Goal: Information Seeking & Learning: Compare options

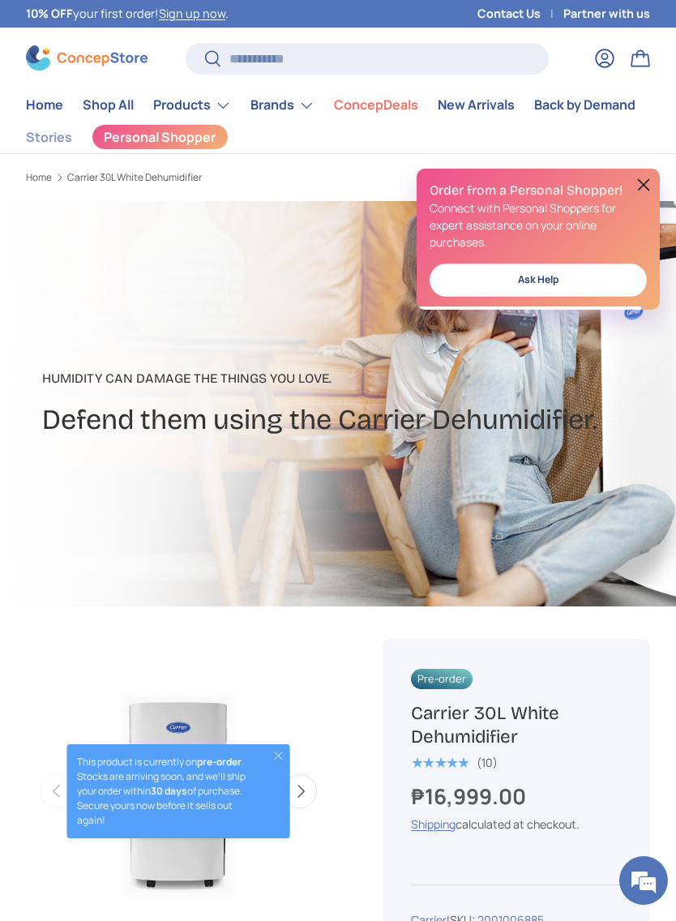
click at [190, 109] on summary "Products" at bounding box center [191, 105] width 97 height 32
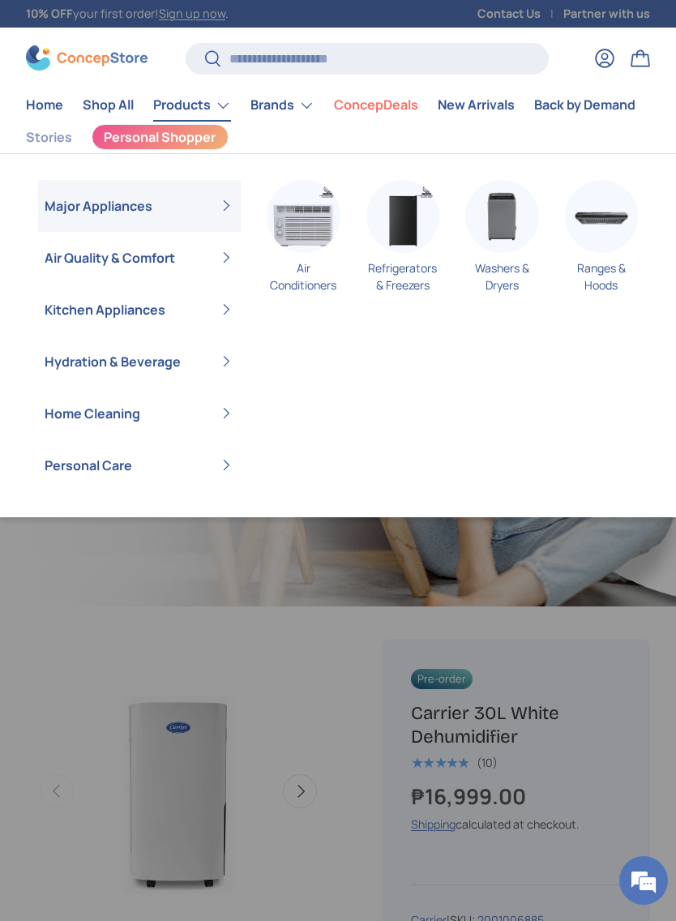
click at [83, 220] on summary "Major Appliances" at bounding box center [139, 206] width 203 height 52
click at [467, 50] on input "Search" at bounding box center [367, 59] width 363 height 32
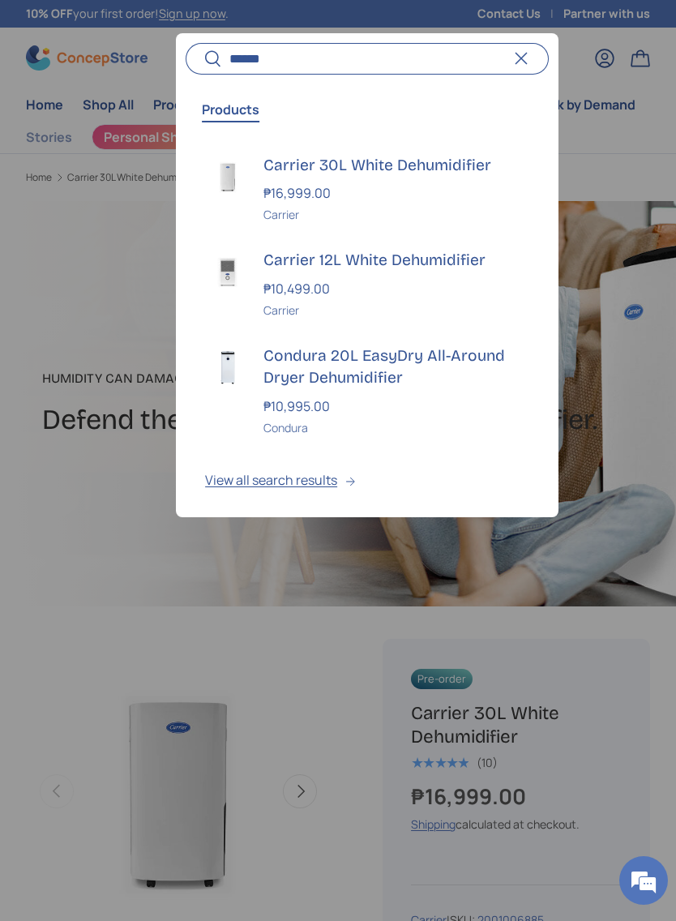
type input "******"
click at [249, 274] on img at bounding box center [227, 271] width 45 height 45
click at [248, 160] on img at bounding box center [227, 176] width 45 height 45
click at [279, 262] on h3 "Carrier 12L White Dehumidifier" at bounding box center [396, 260] width 266 height 22
click at [268, 181] on div "Carrier 30L White Dehumidifier ₱16,999.00 Unit price / Unavailable Carrier" at bounding box center [396, 189] width 266 height 70
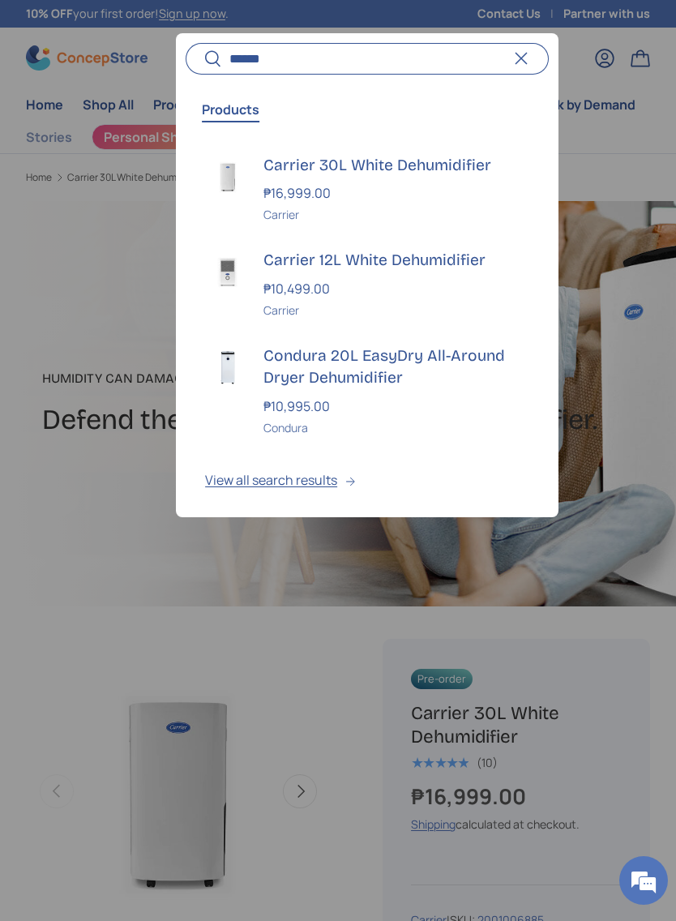
click at [268, 280] on strong "₱10,499.00" at bounding box center [298, 289] width 71 height 18
click at [260, 186] on link "Carrier 30L White Dehumidifier ₱16,999.00 Unit price / Unavailable Carrier" at bounding box center [367, 189] width 383 height 96
click at [266, 289] on strong "₱10,499.00" at bounding box center [298, 289] width 71 height 18
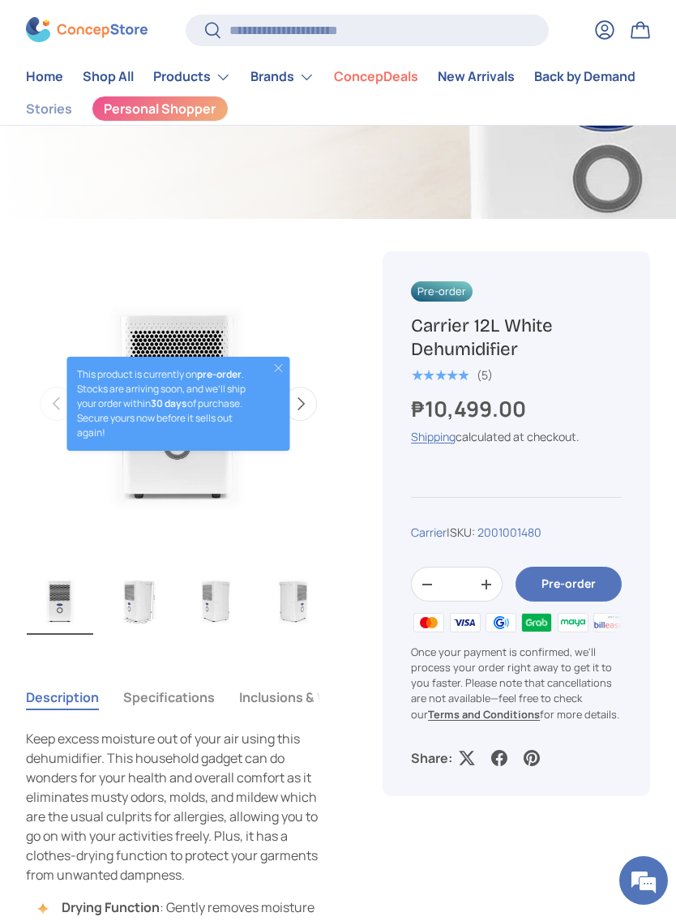
scroll to position [369, 0]
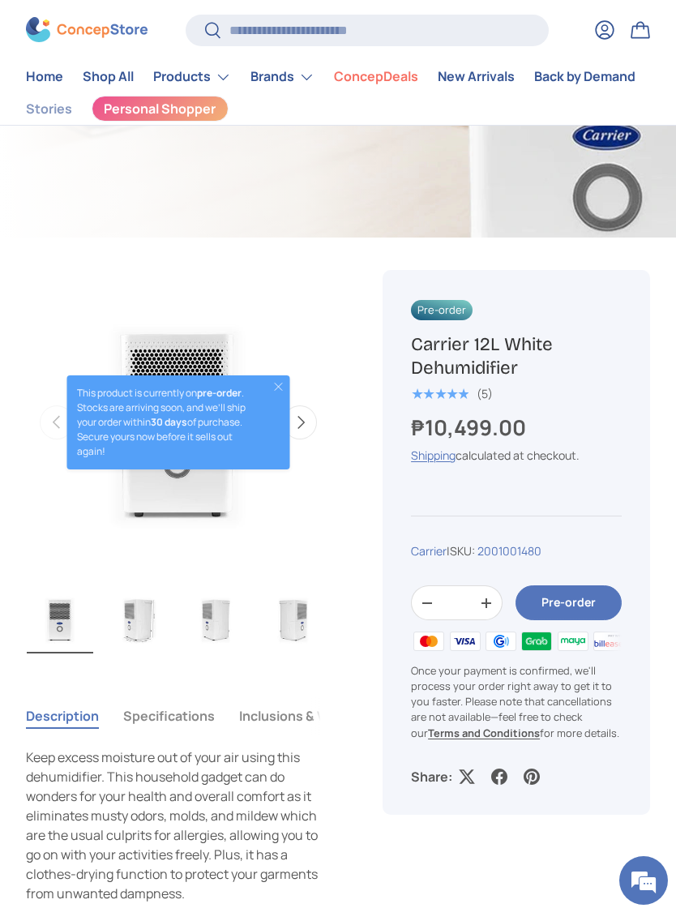
click at [146, 617] on img "Gallery Viewer" at bounding box center [138, 619] width 66 height 68
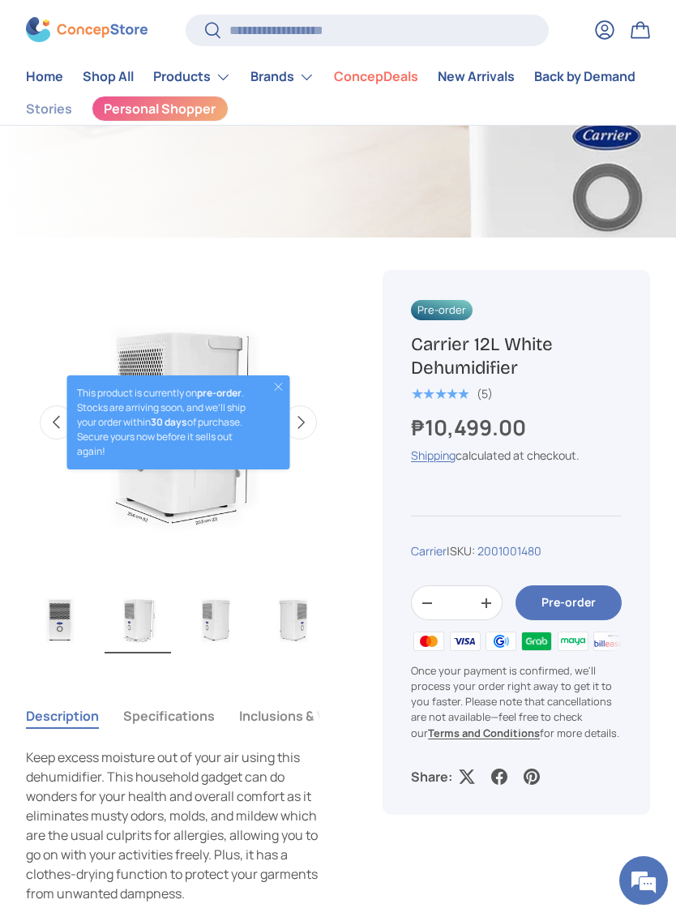
click at [216, 611] on img "Gallery Viewer" at bounding box center [215, 619] width 66 height 68
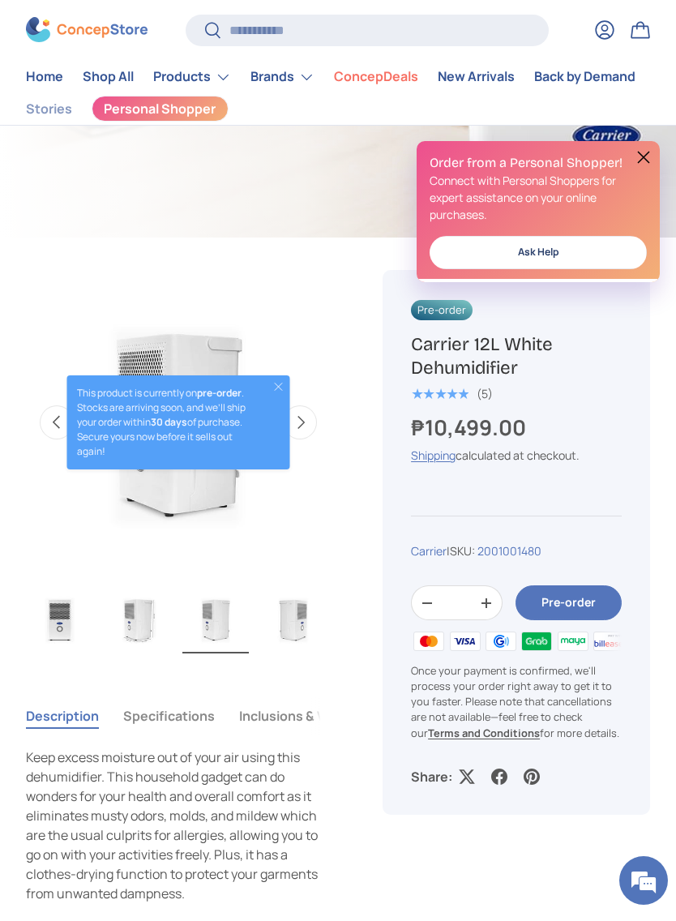
click at [283, 616] on img "Gallery Viewer" at bounding box center [293, 619] width 66 height 68
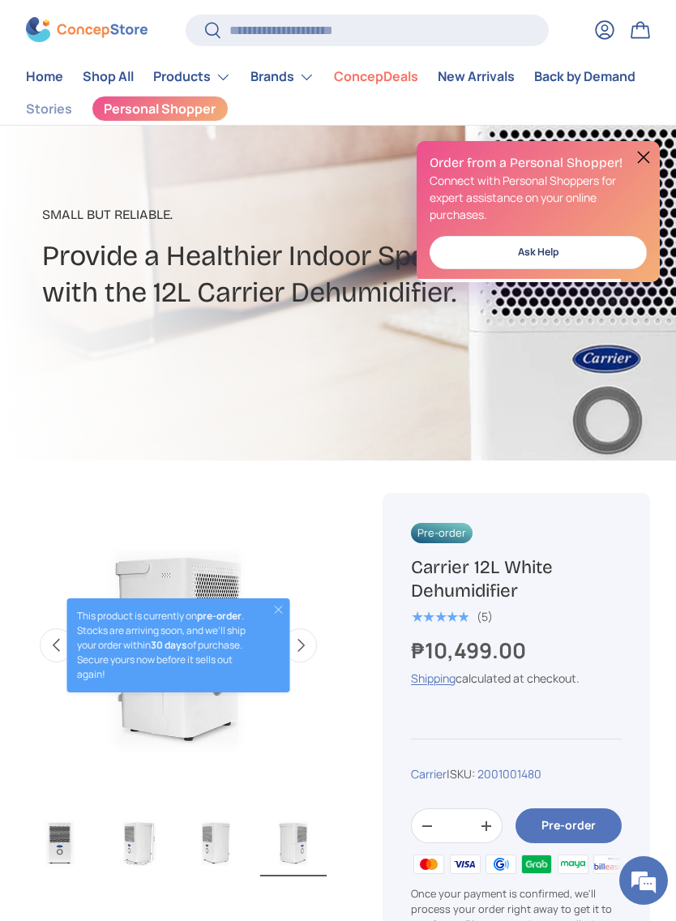
scroll to position [0, 0]
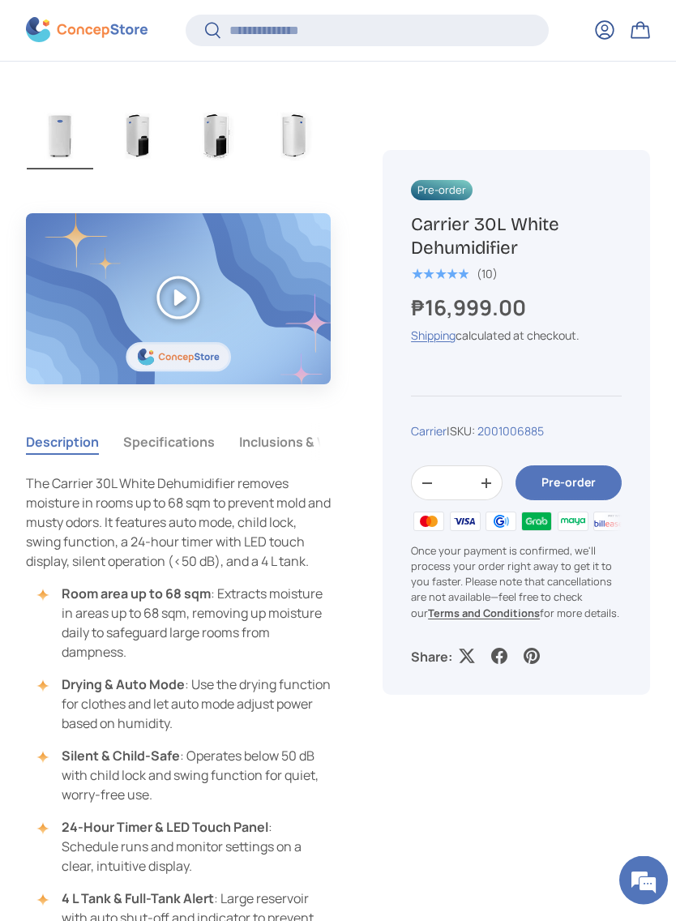
scroll to position [852, 0]
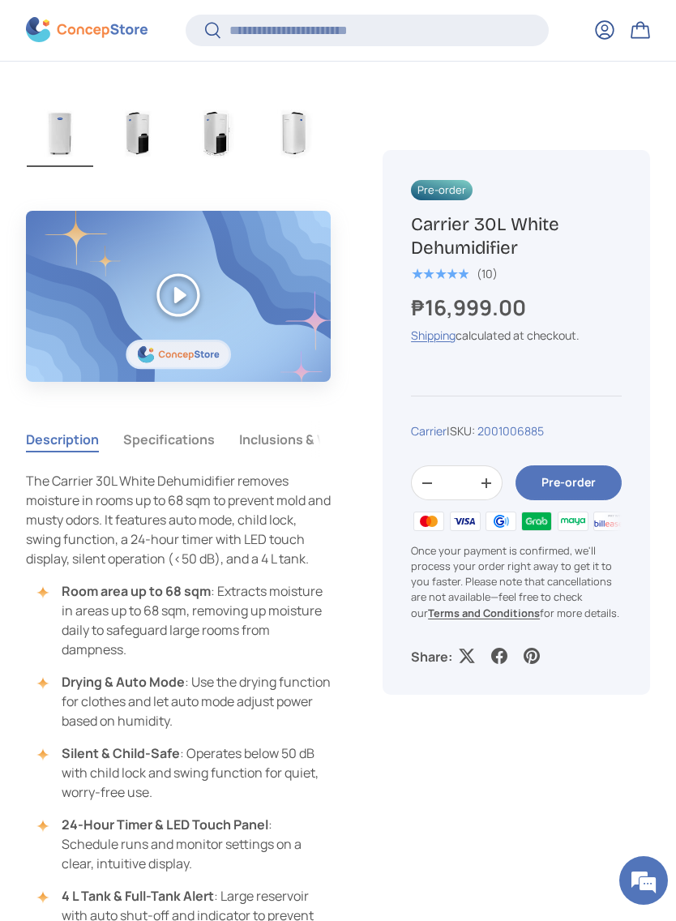
click at [147, 440] on button "Specifications" at bounding box center [169, 439] width 92 height 37
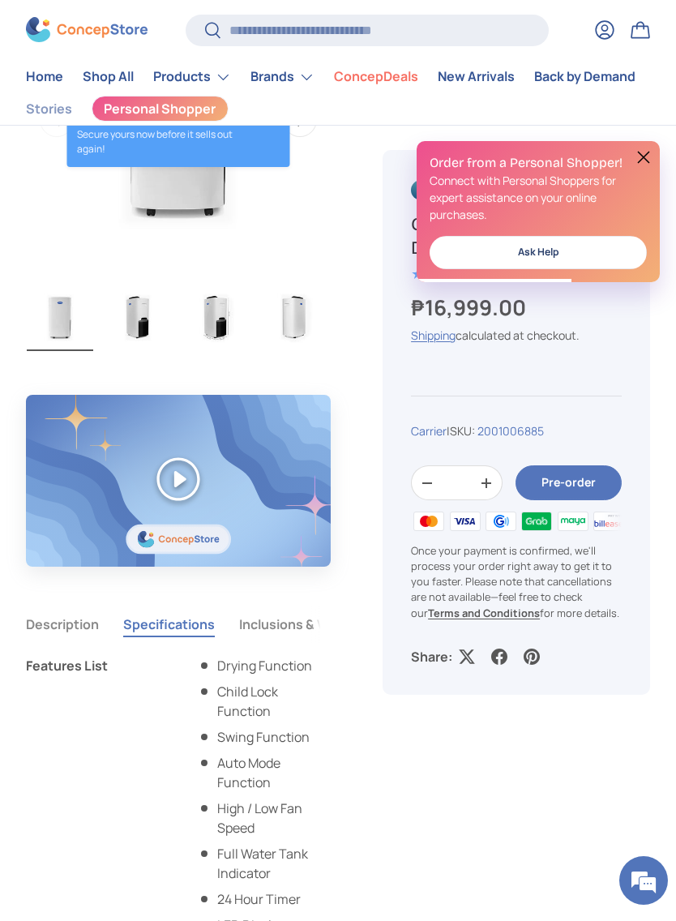
scroll to position [634, 0]
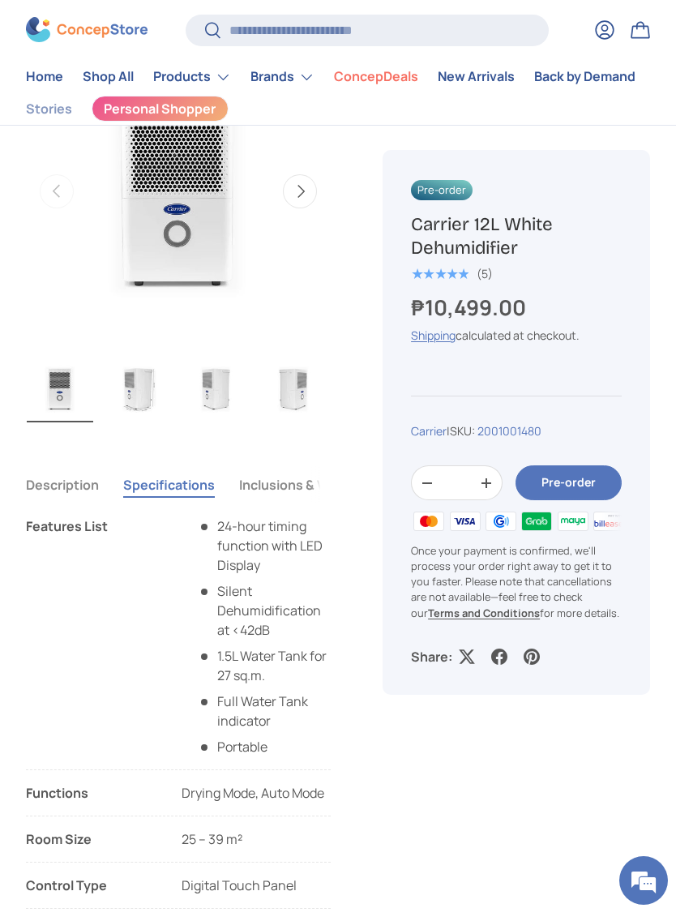
scroll to position [567, 0]
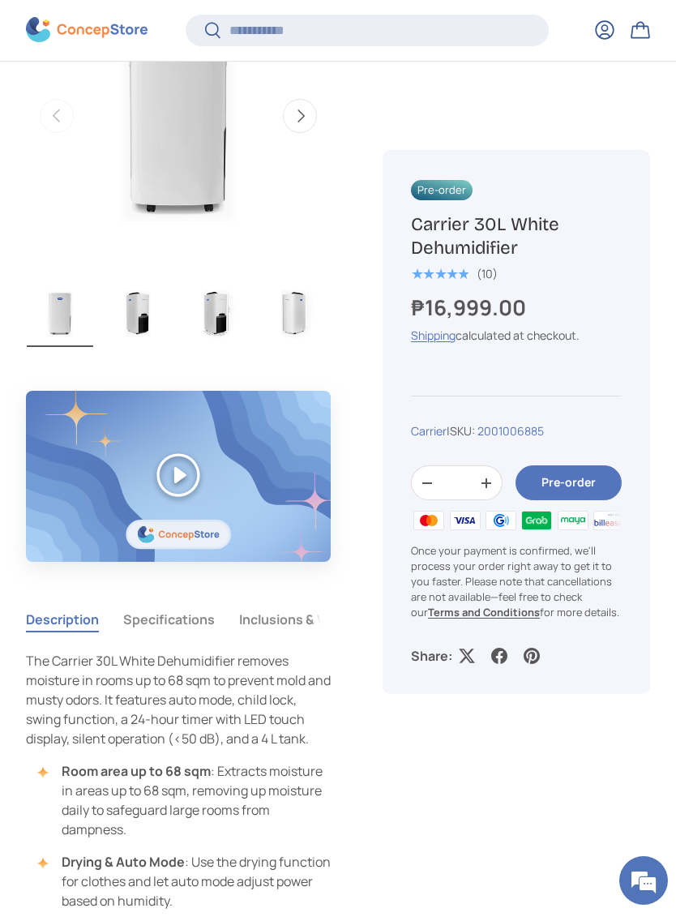
scroll to position [674, 0]
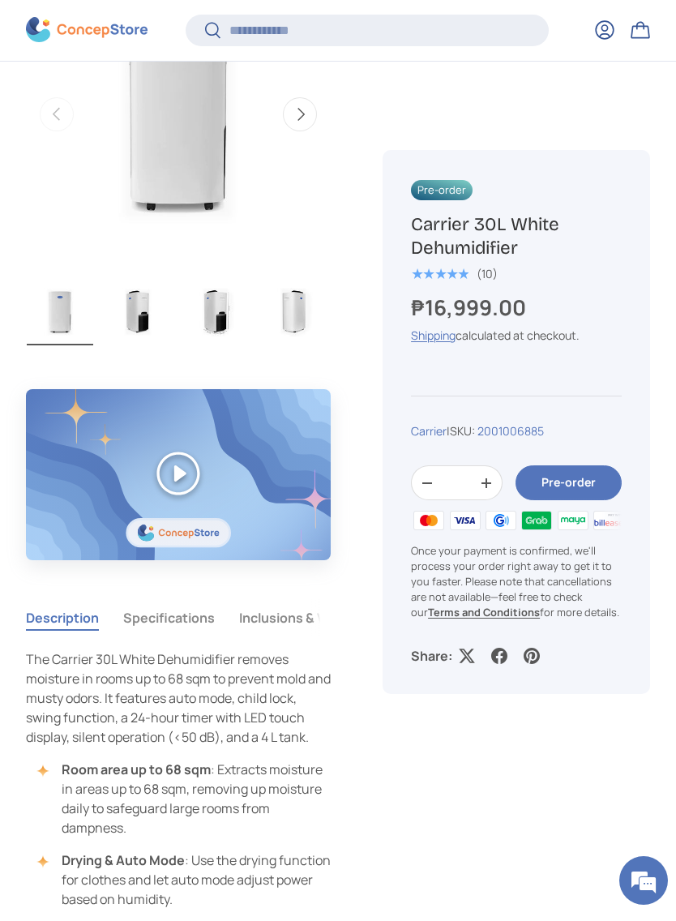
click at [171, 630] on button "Specifications" at bounding box center [169, 617] width 92 height 37
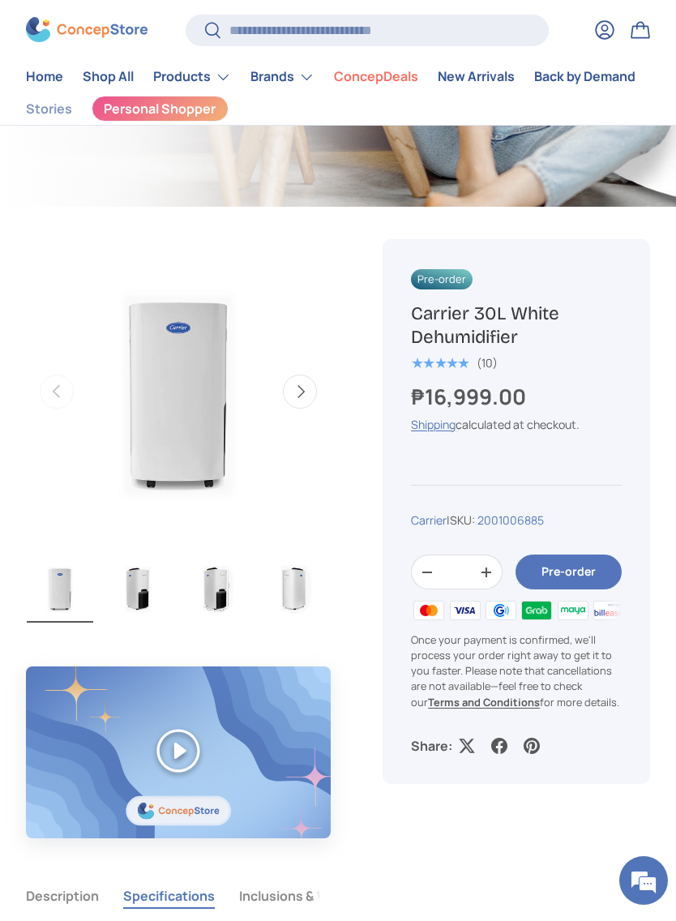
scroll to position [396, 0]
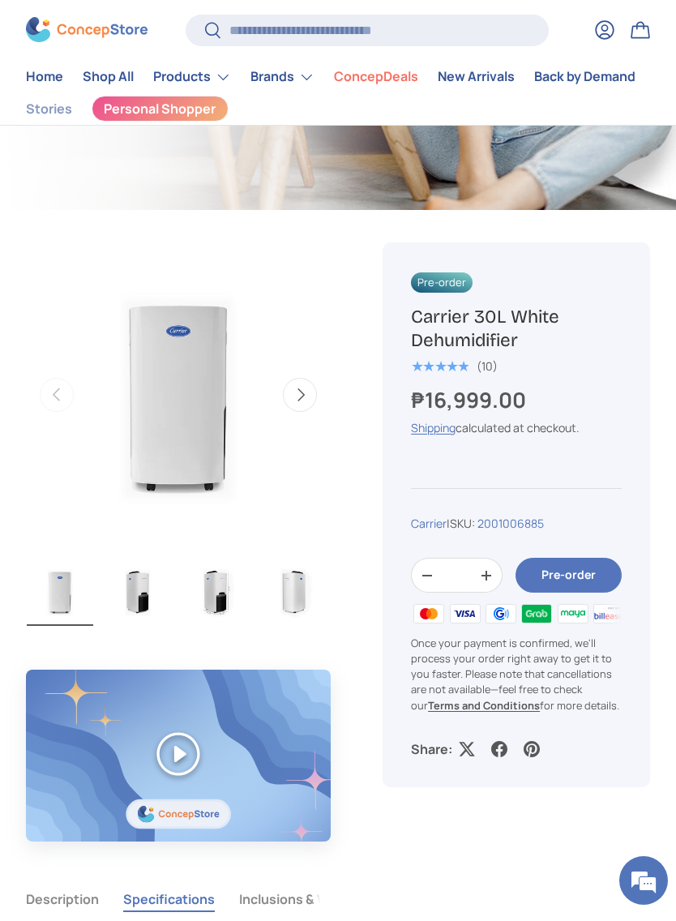
click at [136, 587] on img "Gallery Viewer" at bounding box center [138, 592] width 66 height 68
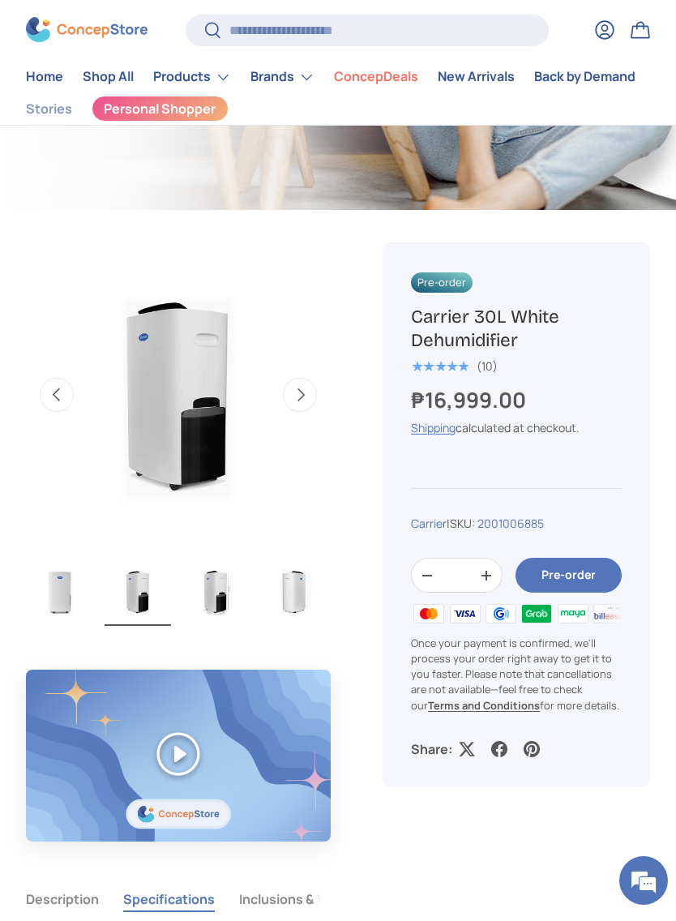
click at [220, 604] on img "Gallery Viewer" at bounding box center [215, 592] width 66 height 68
click at [284, 595] on img "Gallery Viewer" at bounding box center [293, 592] width 66 height 68
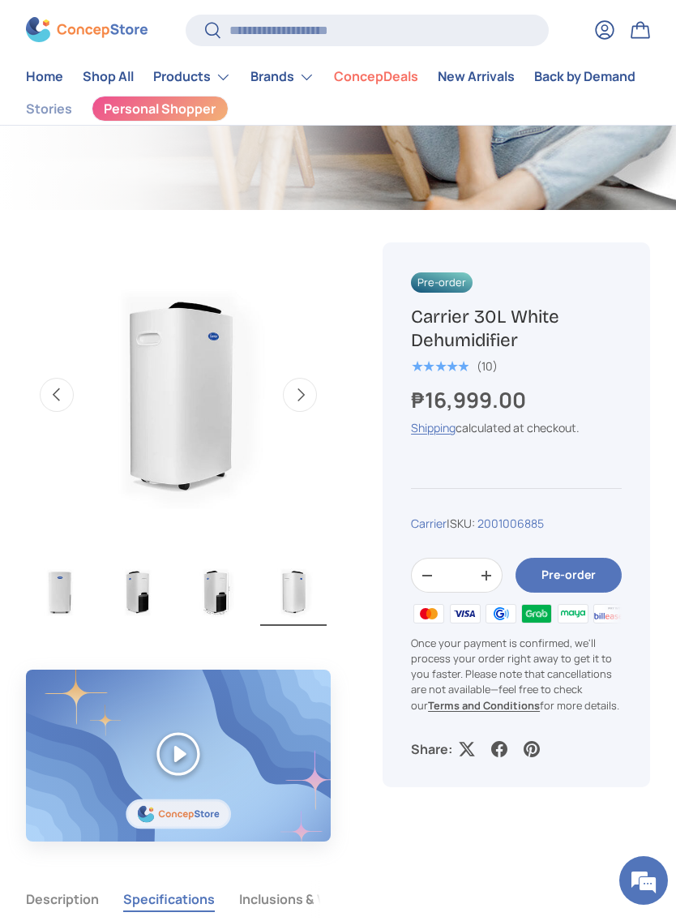
click at [152, 594] on img "Gallery Viewer" at bounding box center [138, 592] width 66 height 68
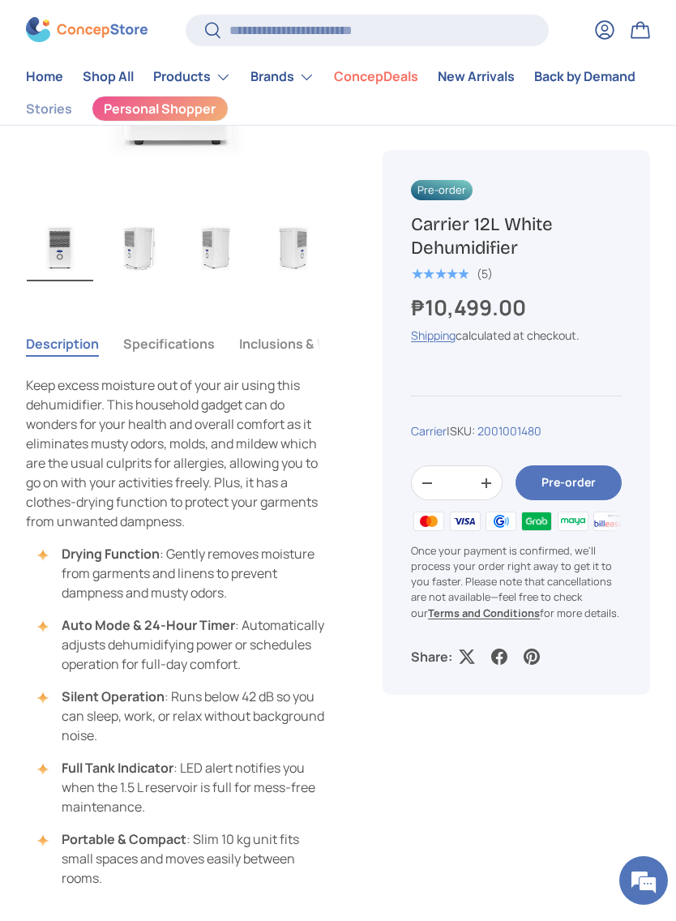
scroll to position [740, 0]
click at [156, 340] on button "Specifications" at bounding box center [169, 344] width 92 height 37
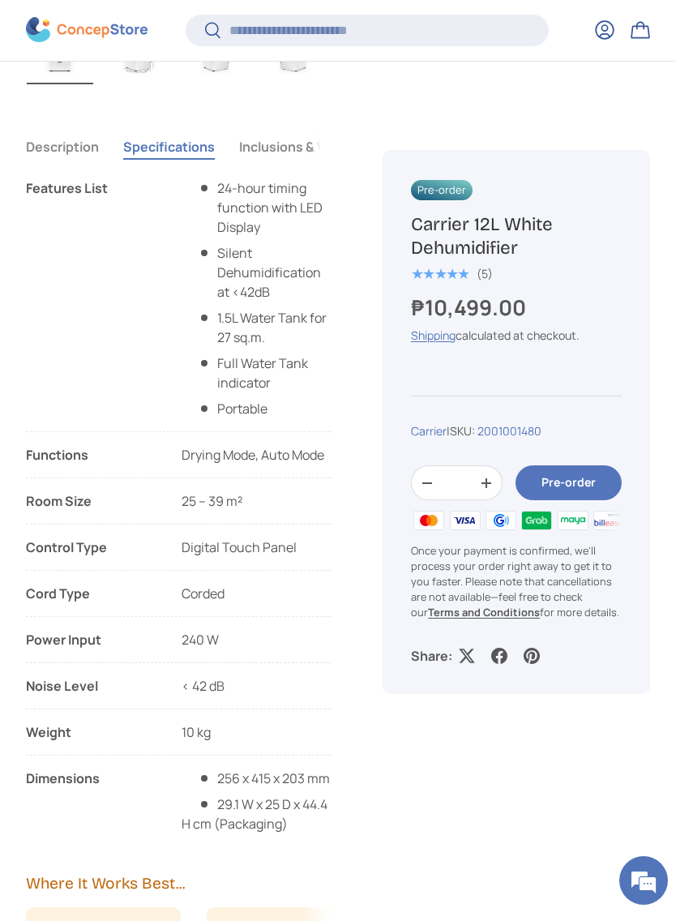
scroll to position [0, 0]
click at [42, 152] on button "Description" at bounding box center [62, 146] width 73 height 37
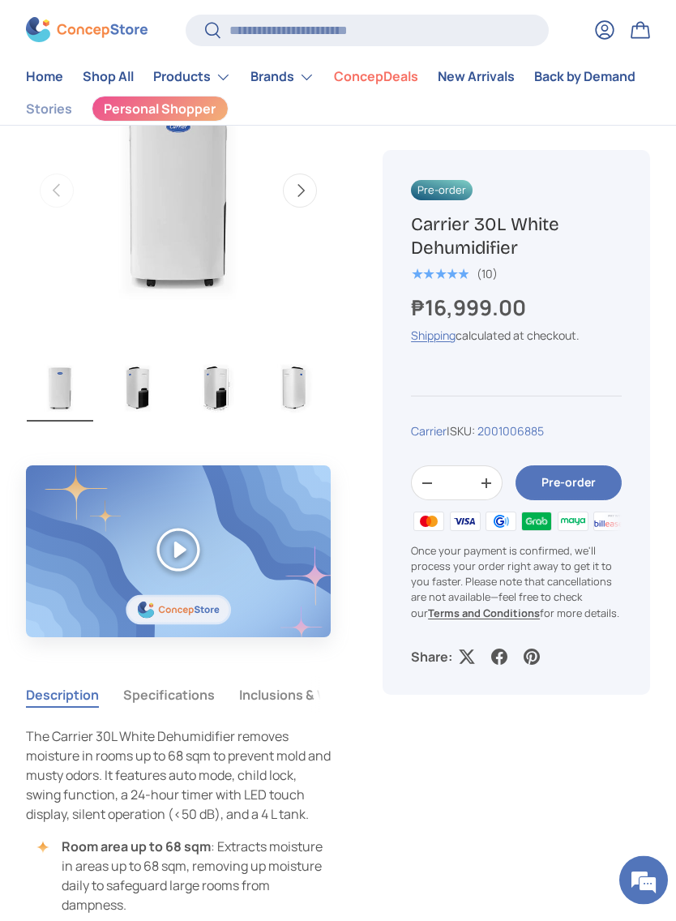
scroll to position [515, 0]
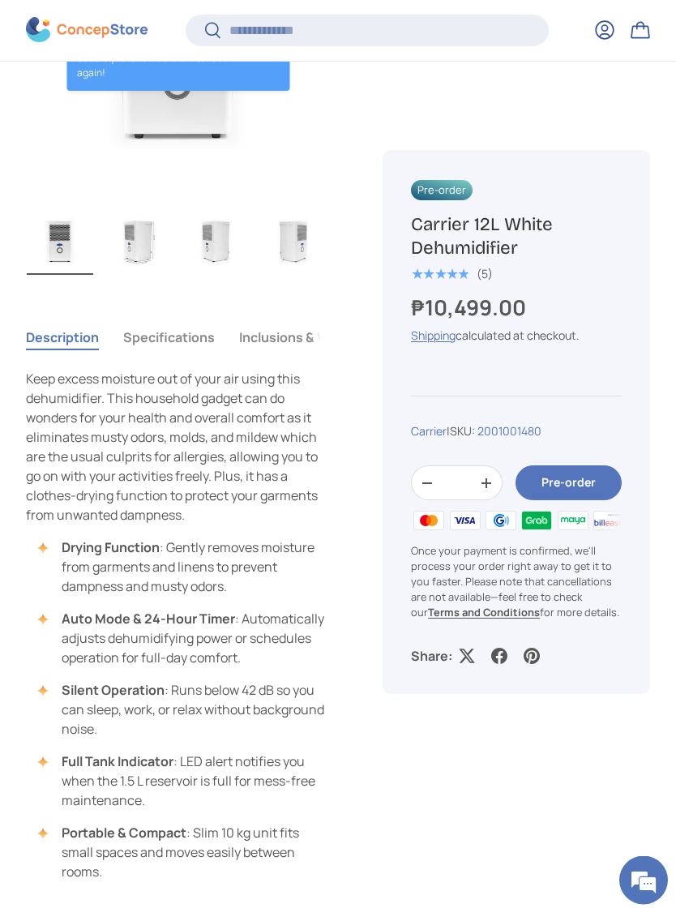
scroll to position [744, 0]
click at [160, 344] on button "Specifications" at bounding box center [169, 337] width 92 height 37
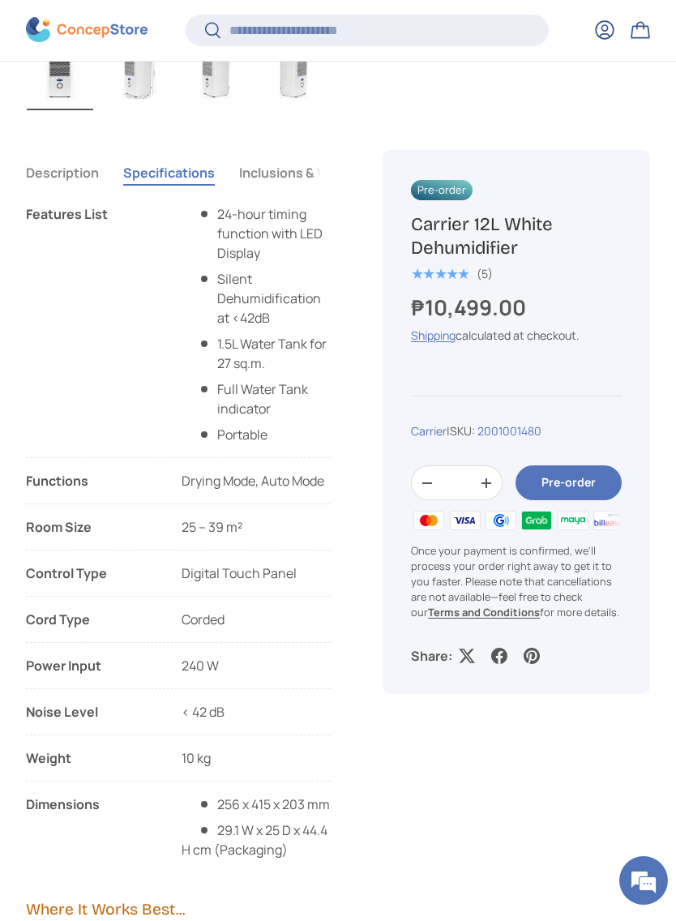
scroll to position [0, 0]
click at [293, 162] on button "Inclusions & Warranty" at bounding box center [306, 172] width 135 height 37
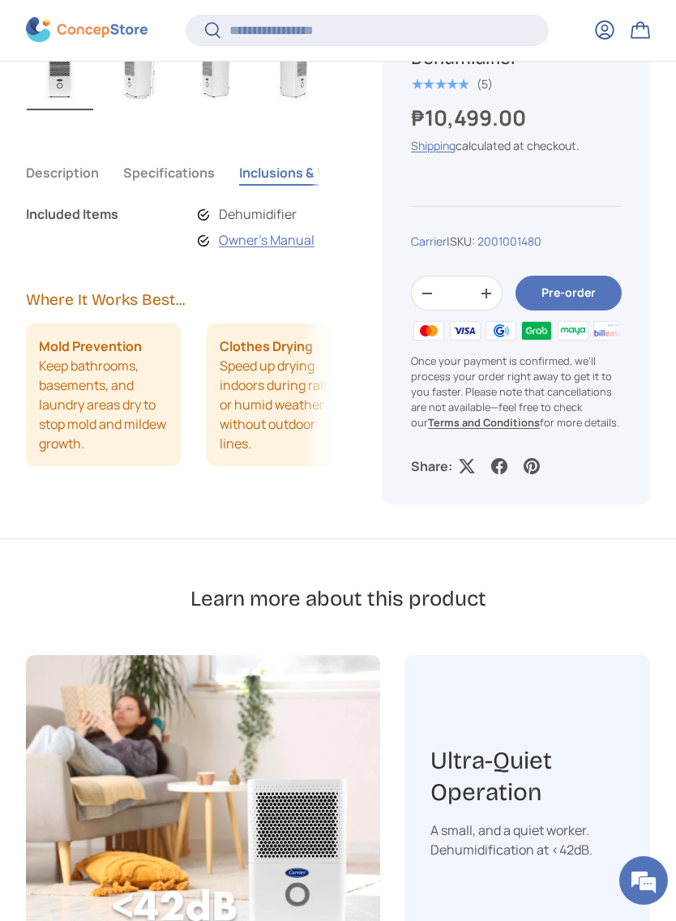
click at [145, 182] on button "Specifications" at bounding box center [169, 172] width 92 height 37
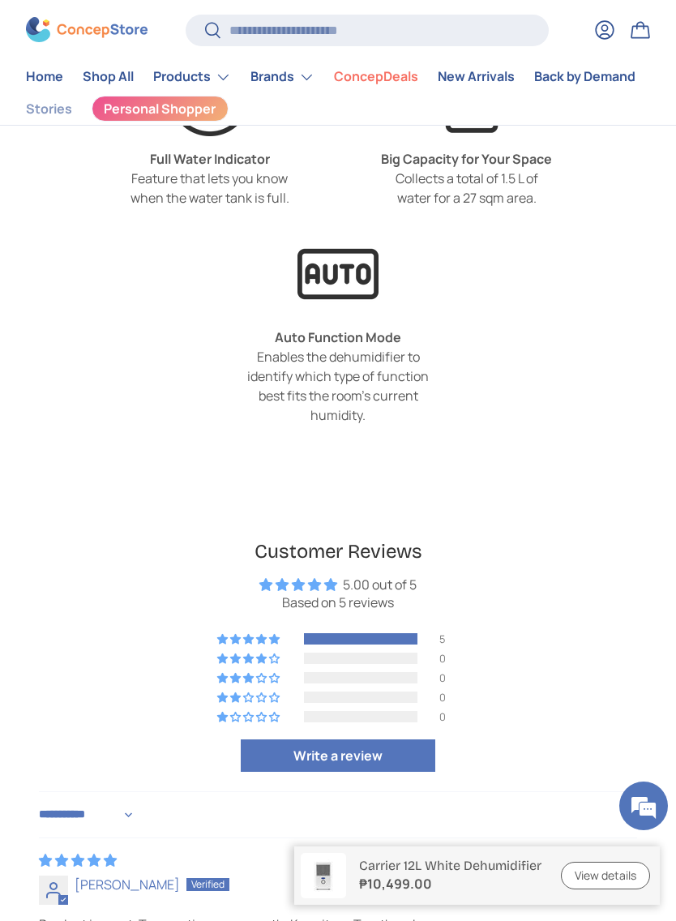
scroll to position [3222, 0]
